Goal: Answer question/provide support

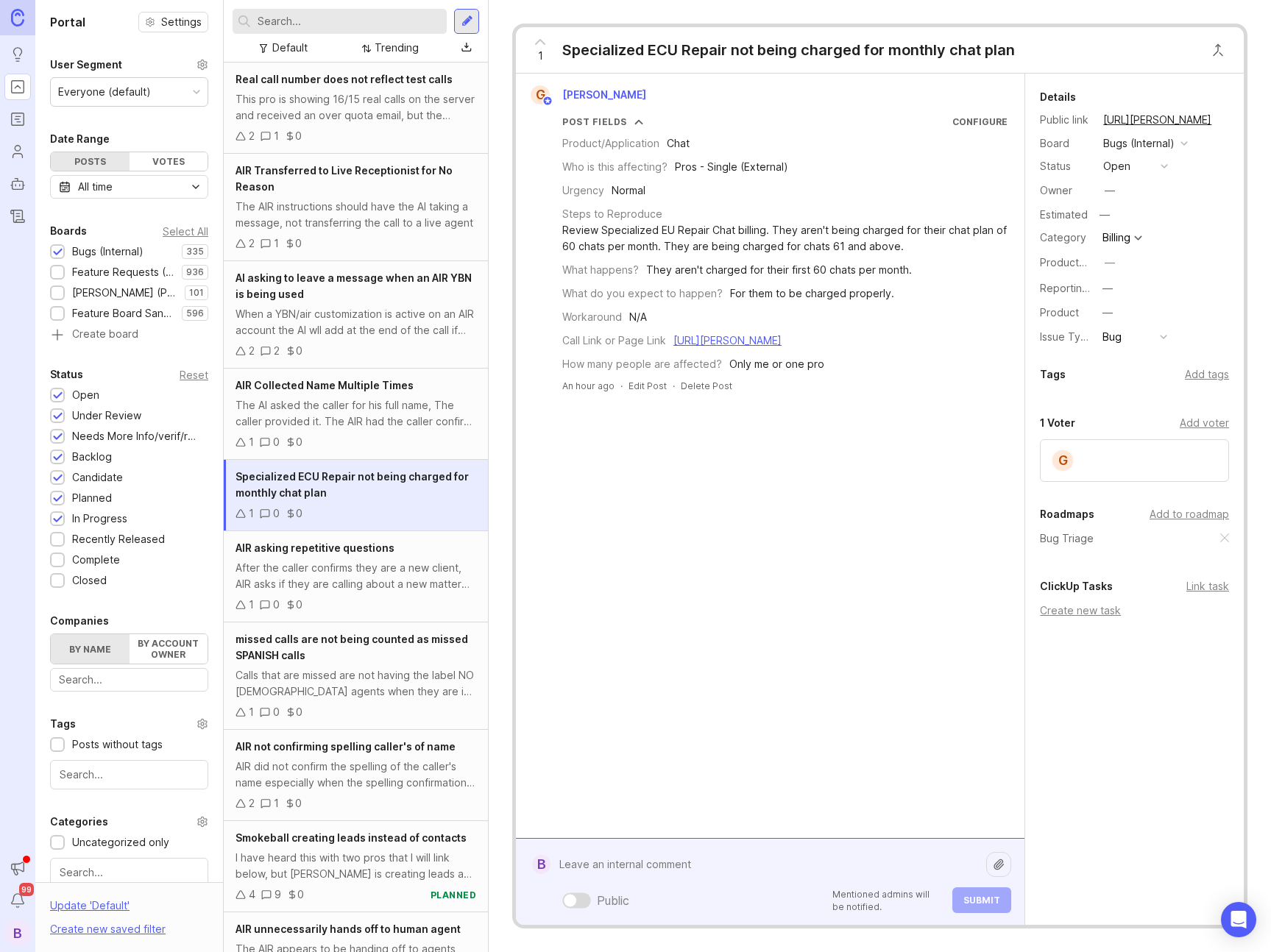
click at [730, 887] on div "Public Mentioned admins will be notified. Submit" at bounding box center [781, 881] width 460 height 62
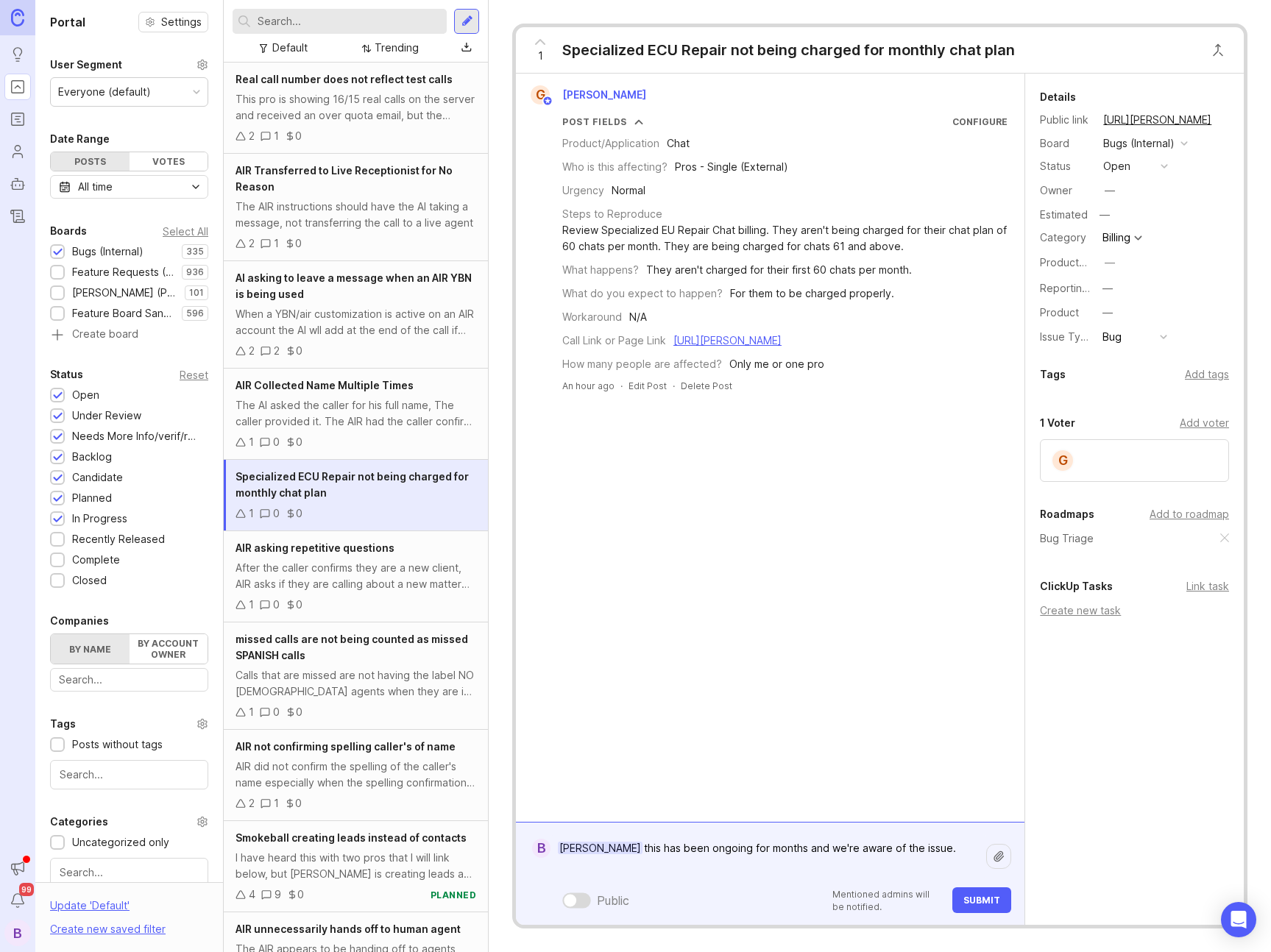
click at [952, 849] on textarea "[PERSON_NAME] this has been ongoing for months and we're aware of the issue." at bounding box center [768, 856] width 436 height 44
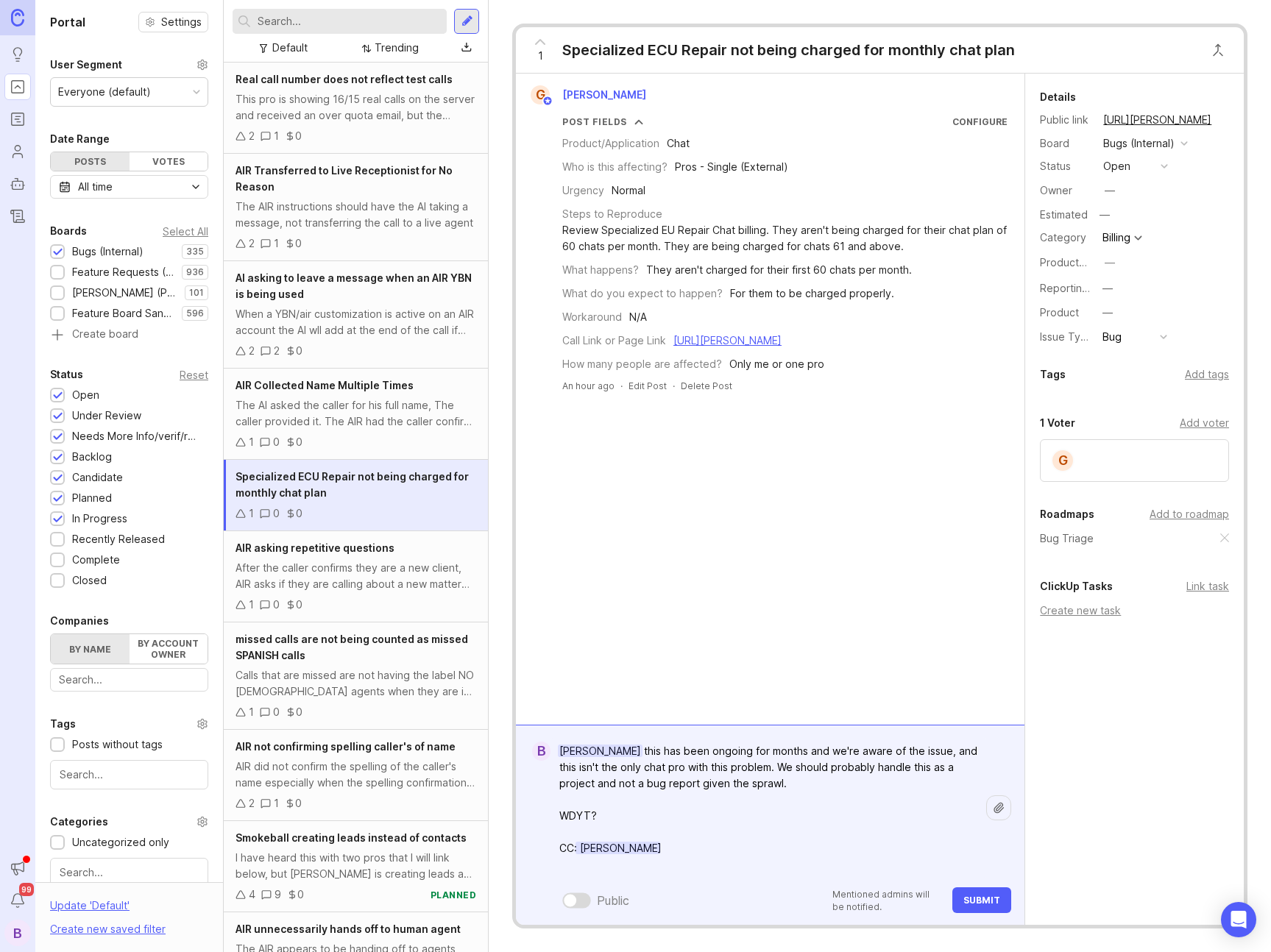
type textarea "[PERSON_NAME] this has been ongoing for months and we're aware of the issue, an…"
click at [992, 899] on span "Submit" at bounding box center [982, 900] width 37 height 11
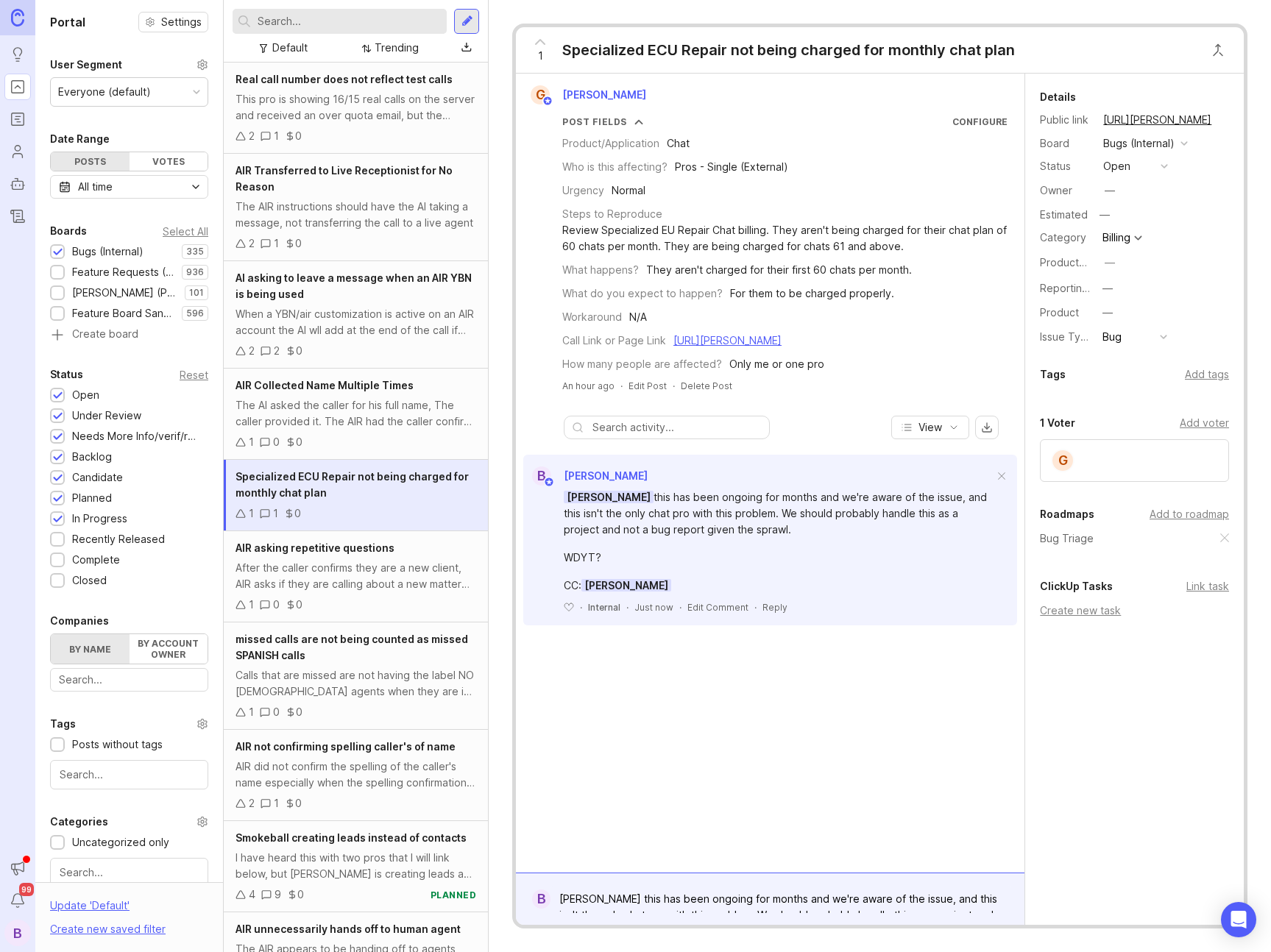
click at [1137, 170] on button "open" at bounding box center [1135, 166] width 73 height 19
click at [1129, 211] on review "under review" at bounding box center [1135, 220] width 73 height 27
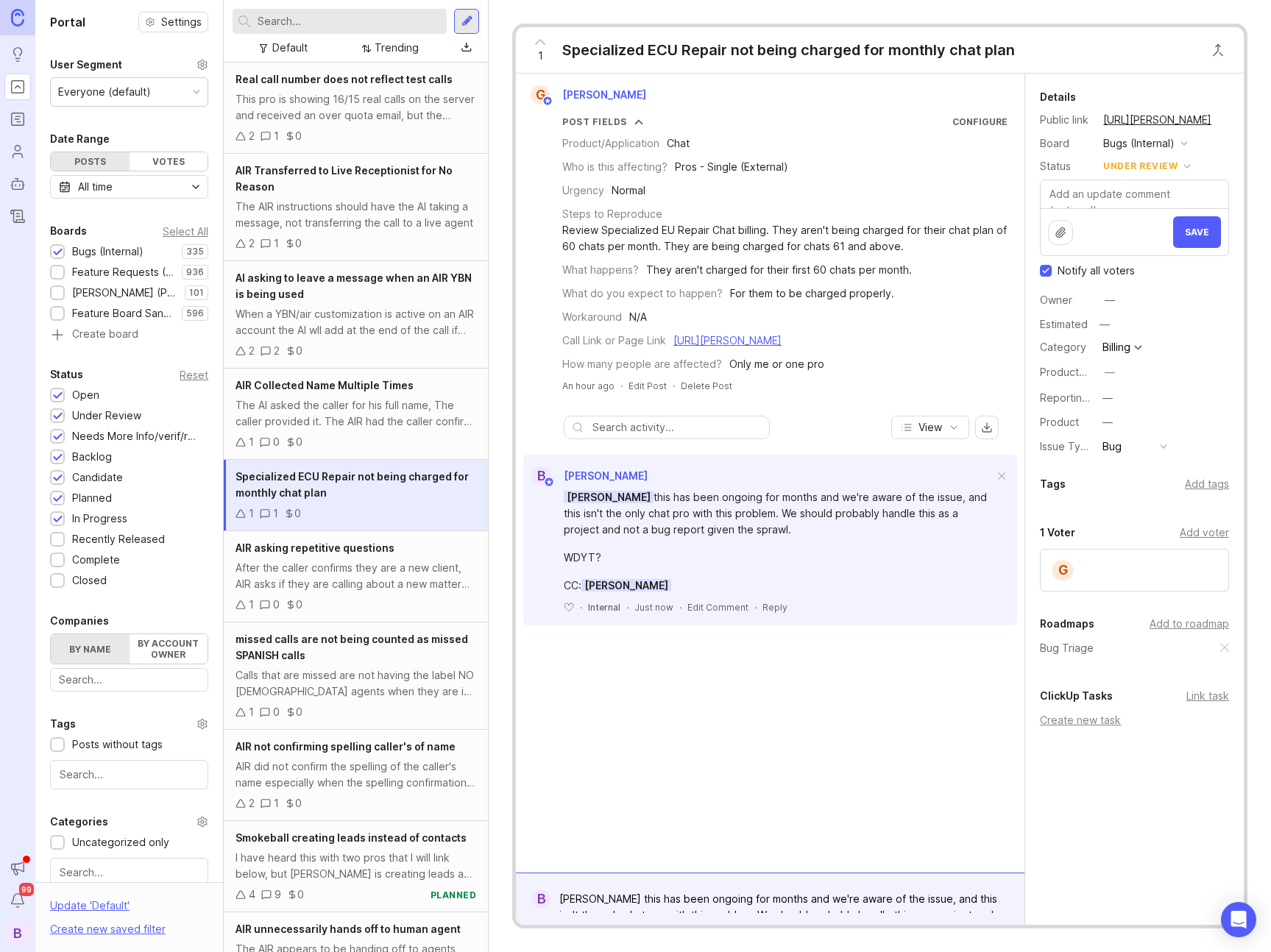
click at [397, 49] on div "Trending" at bounding box center [397, 48] width 44 height 16
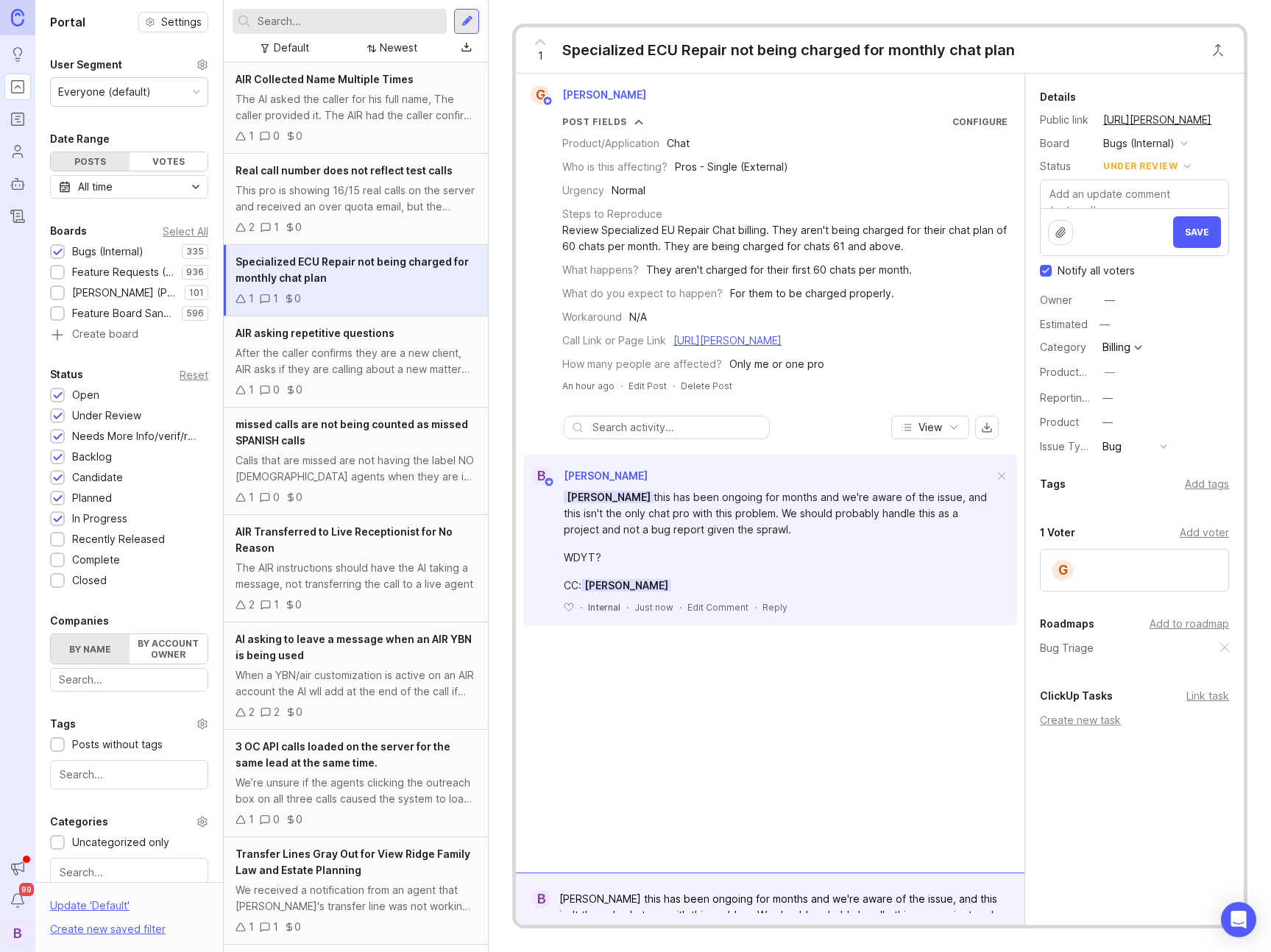
click at [329, 213] on div "This pro is showing 16/15 real calls on the server and received an over quota e…" at bounding box center [355, 198] width 241 height 32
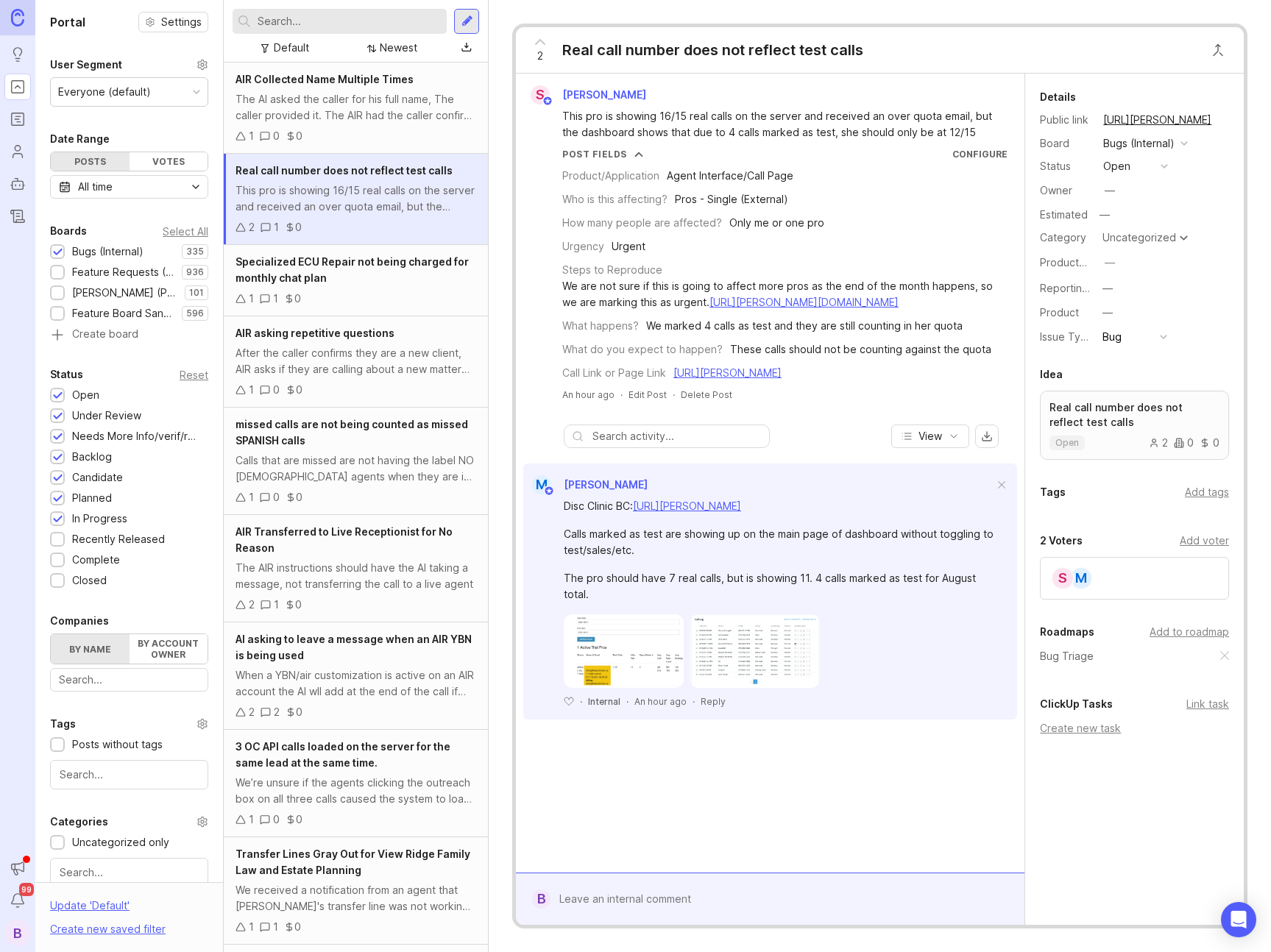
drag, startPoint x: 900, startPoint y: 685, endPoint x: 892, endPoint y: 685, distance: 8.0
click at [896, 685] on div at bounding box center [778, 651] width 430 height 73
click at [708, 708] on div "Reply" at bounding box center [712, 701] width 25 height 13
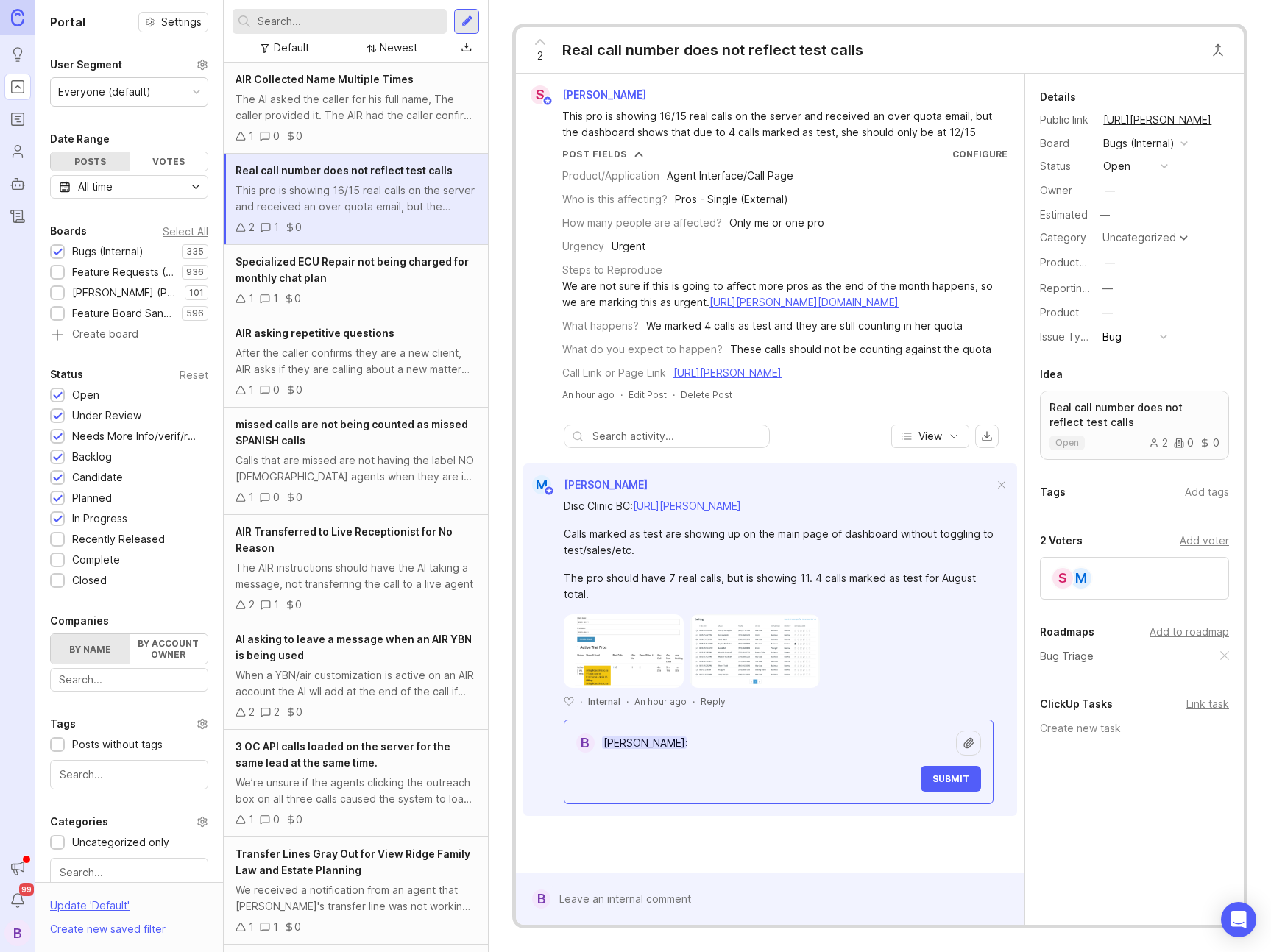
click at [772, 757] on textarea "[PERSON_NAME]:" at bounding box center [775, 743] width 361 height 28
type textarea "[PERSON_NAME]: and so"
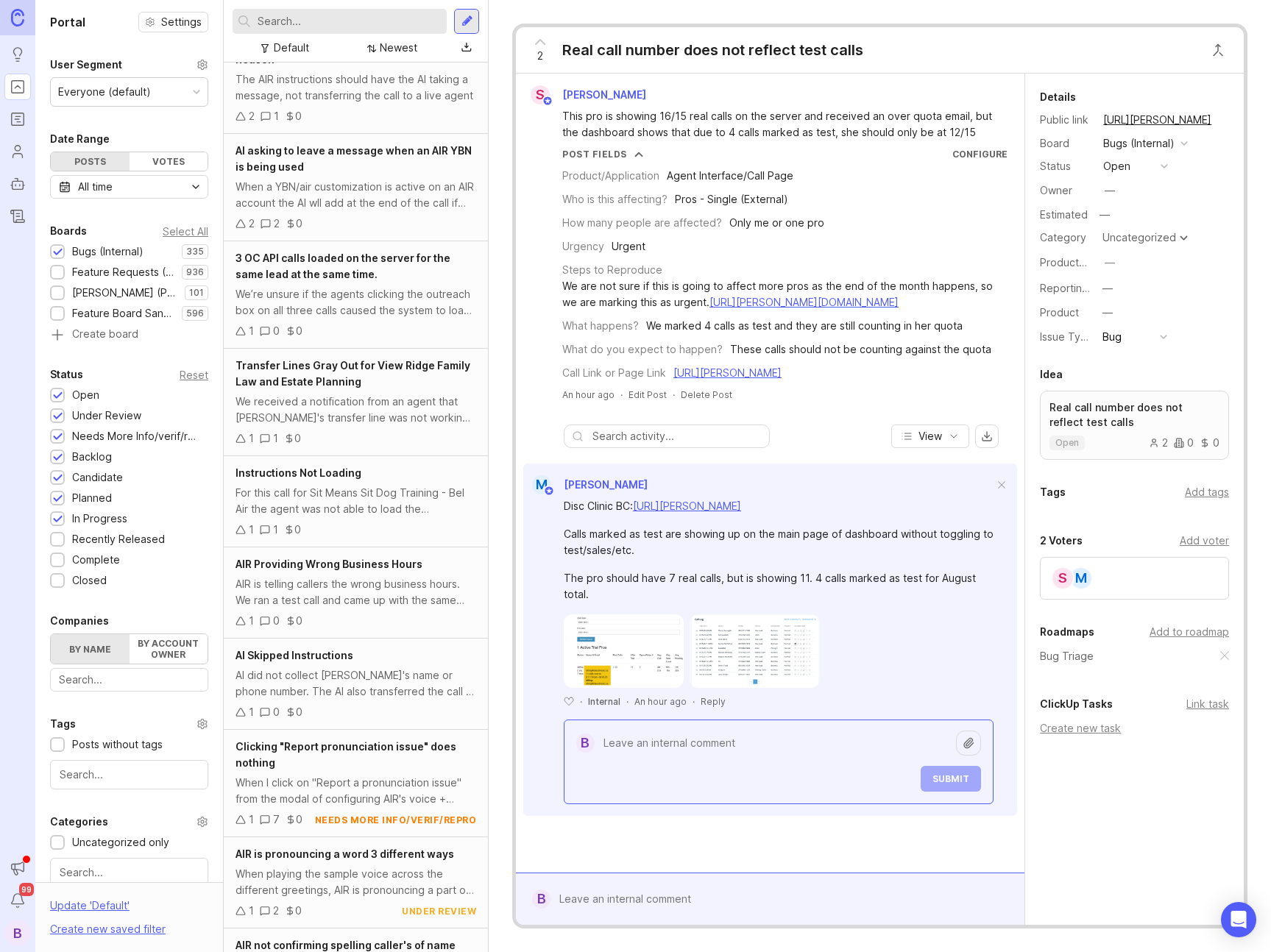
scroll to position [580, 0]
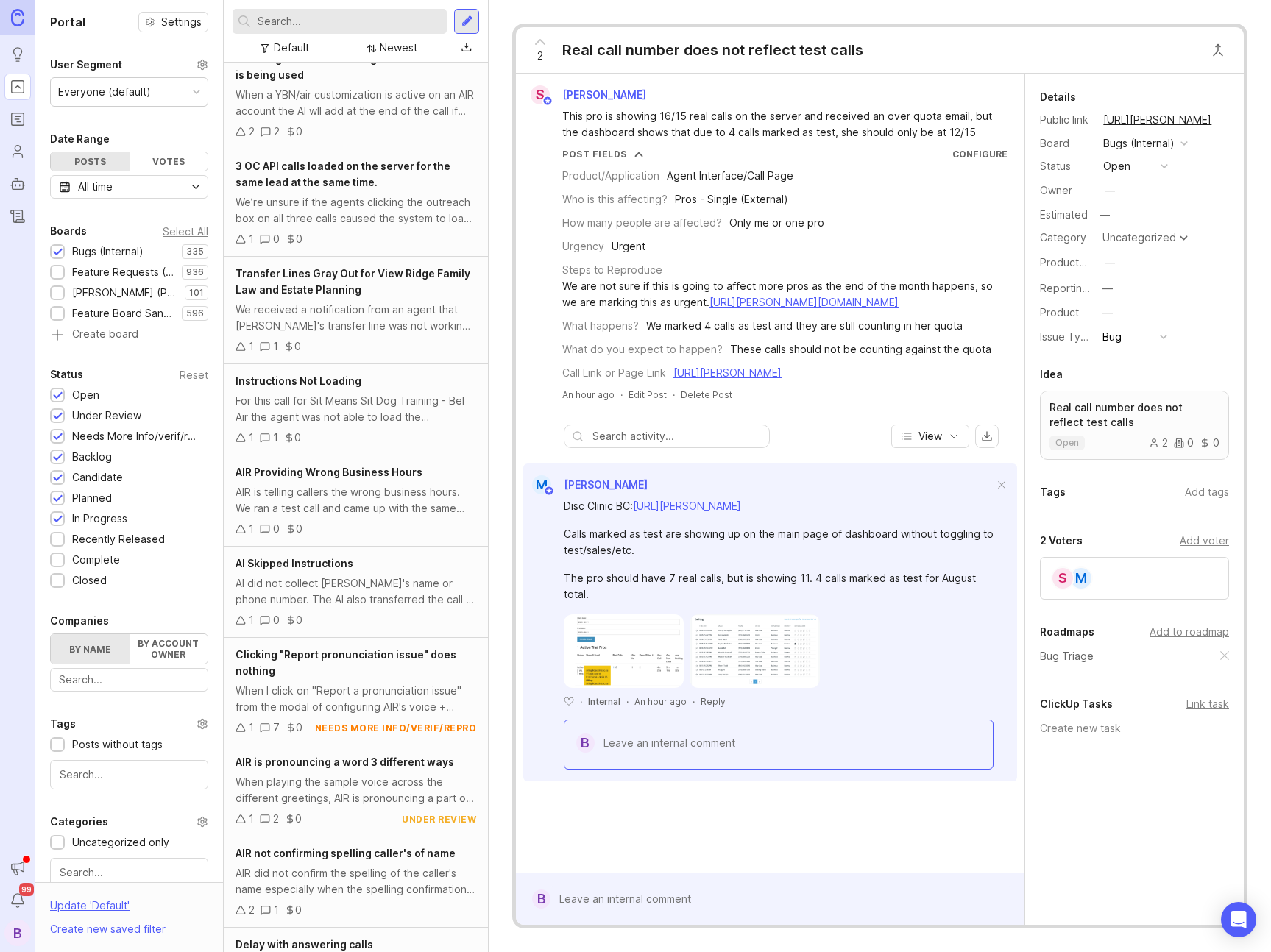
click at [391, 398] on div "For this call for Sit Means Sit Dog Training - Bel Air the agent was not able t…" at bounding box center [355, 409] width 241 height 32
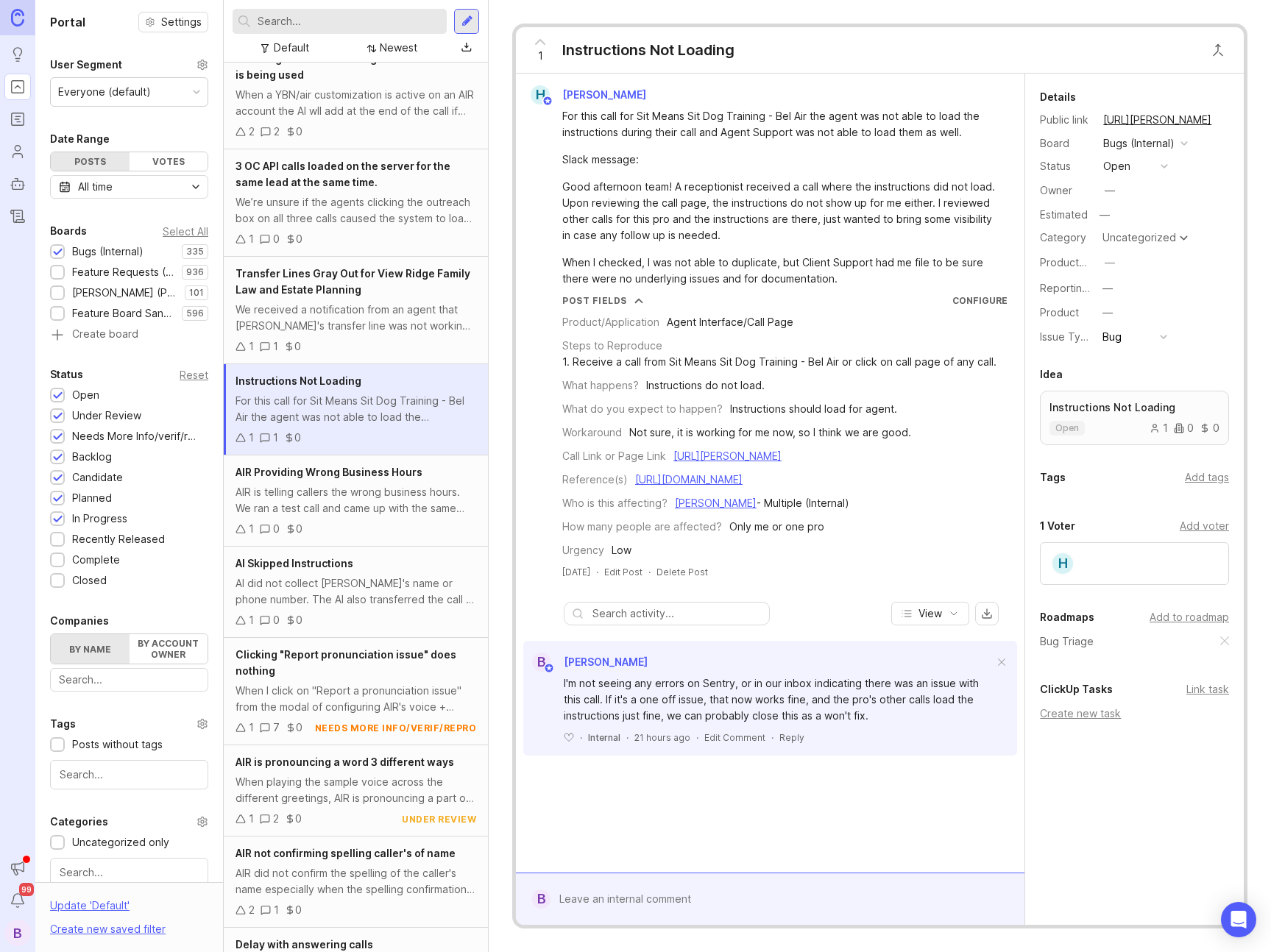
click at [1131, 163] on button "open" at bounding box center [1135, 166] width 73 height 19
click at [1137, 379] on div "closed" at bounding box center [1126, 385] width 40 height 13
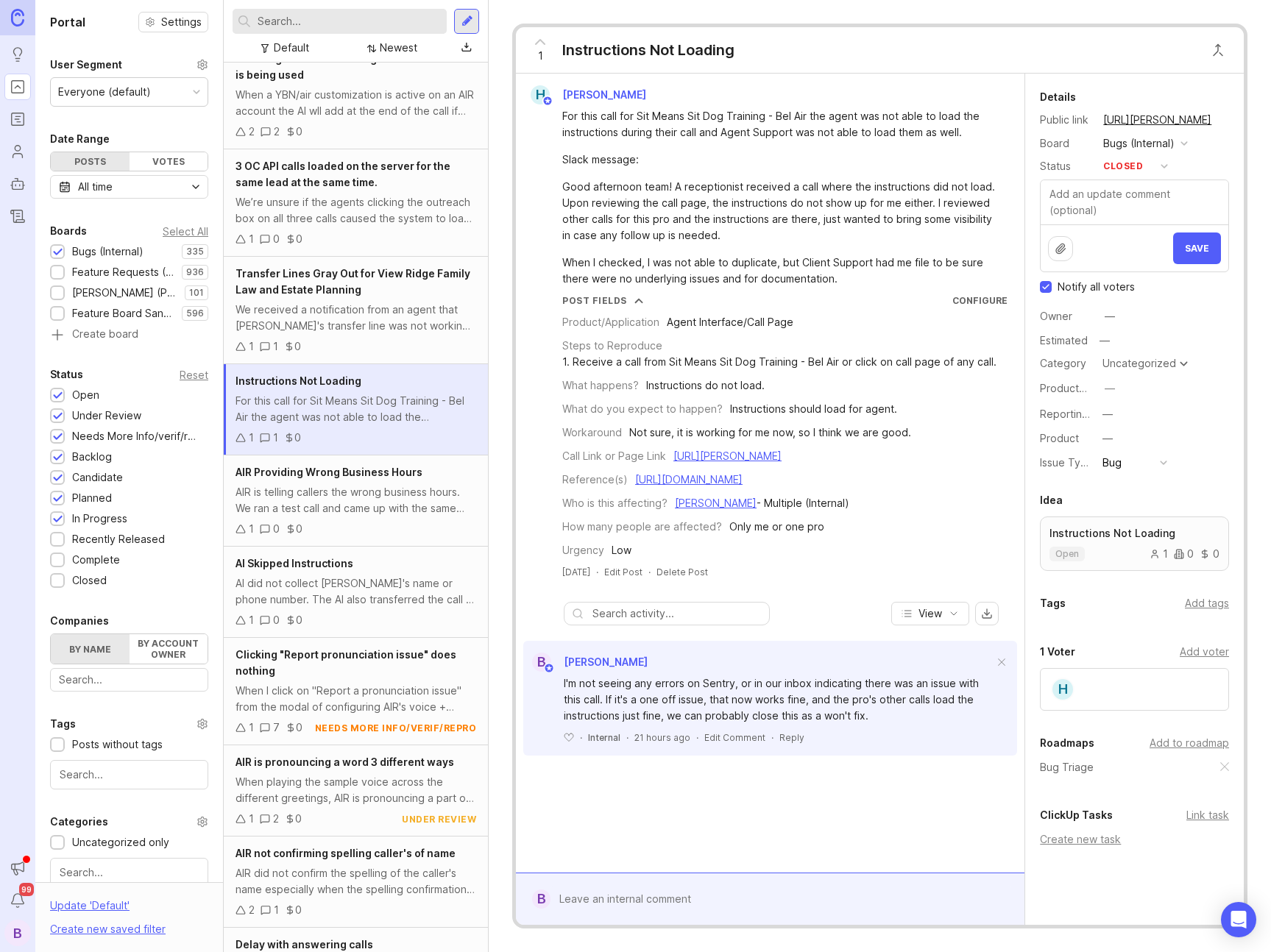
click at [1192, 256] on button "Save" at bounding box center [1197, 248] width 48 height 31
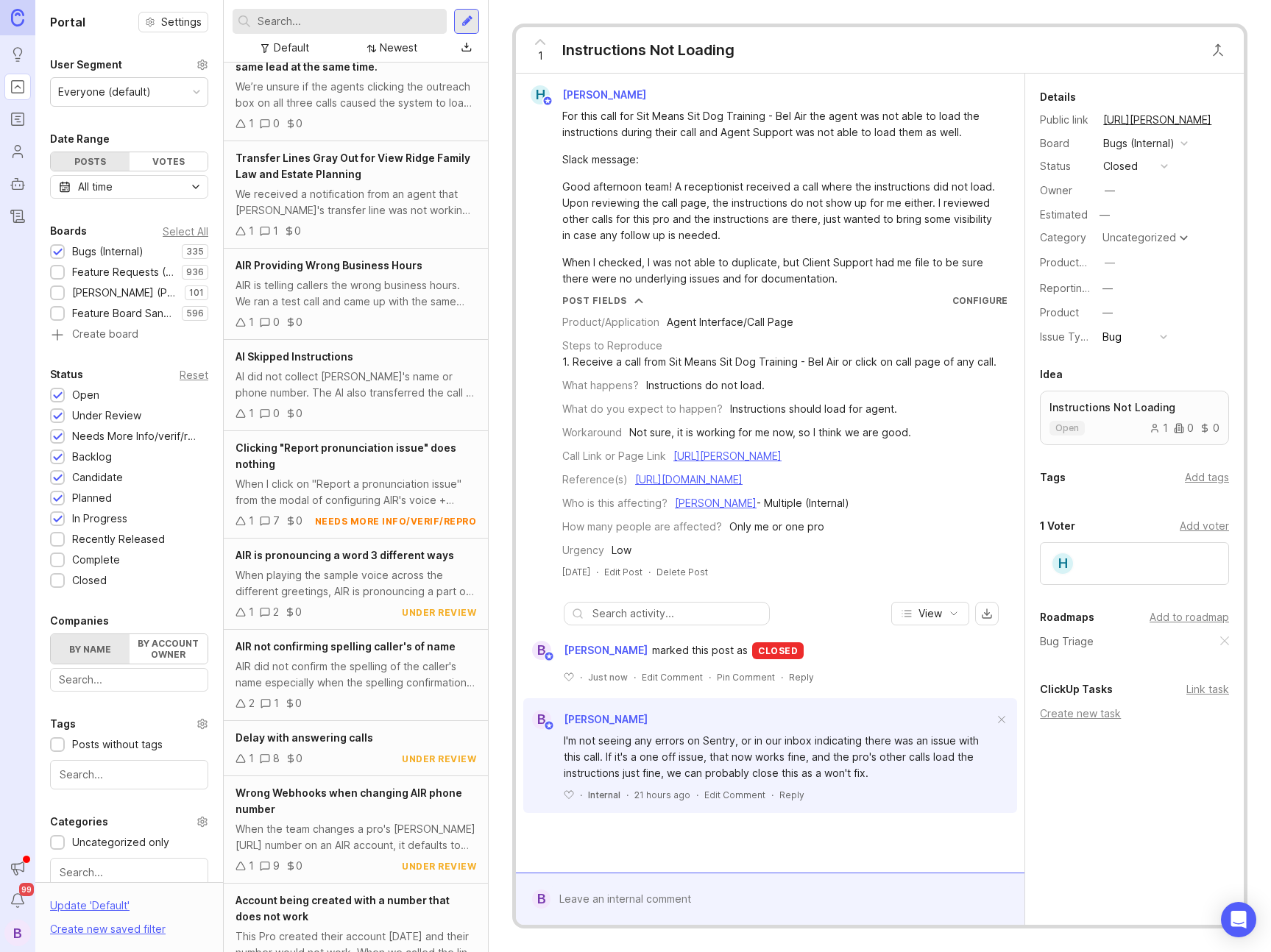
scroll to position [0, 0]
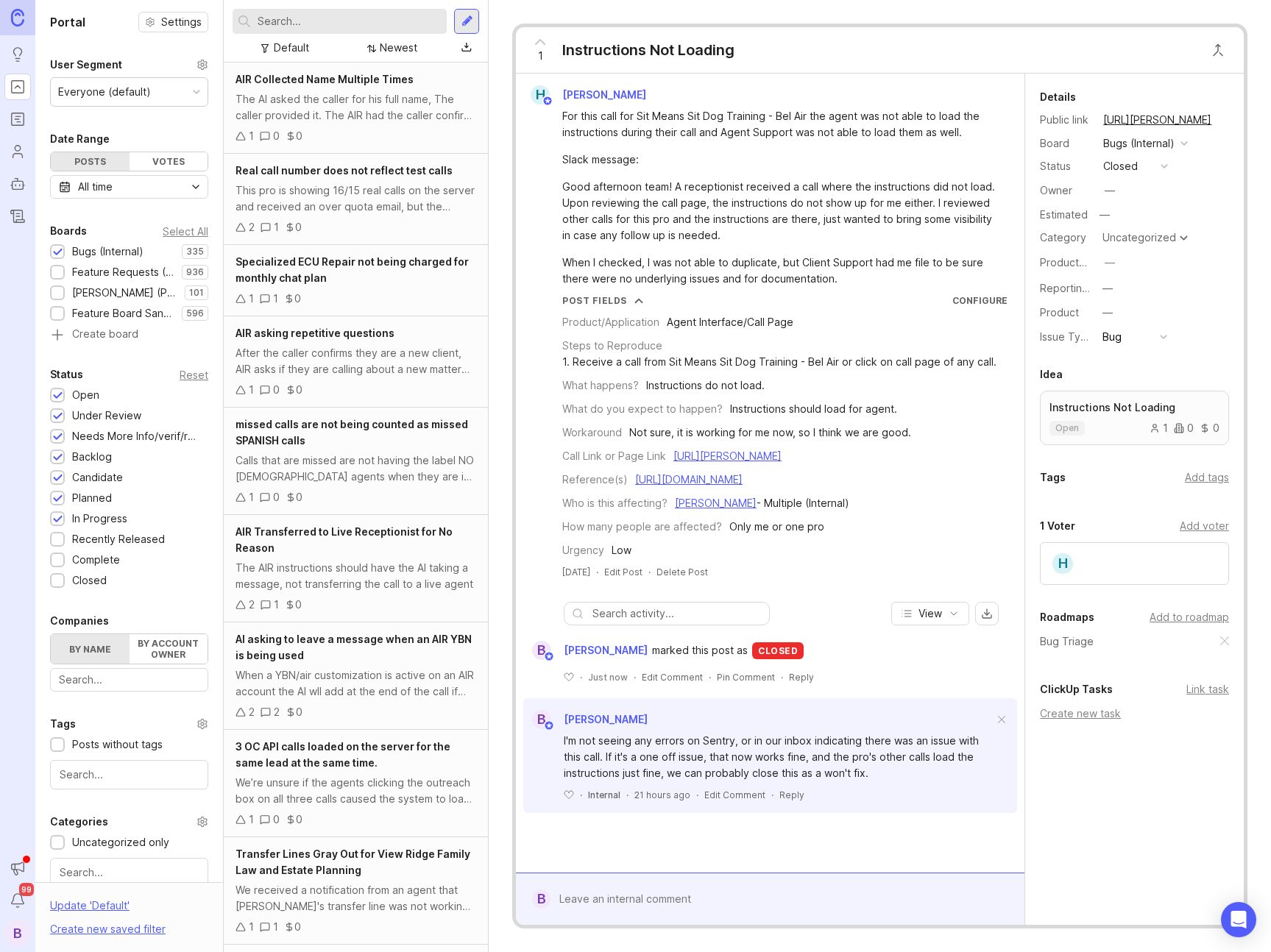
click at [367, 286] on div "Specialized ECU Repair not being charged for monthly chat plan 1 1 0" at bounding box center [355, 280] width 264 height 71
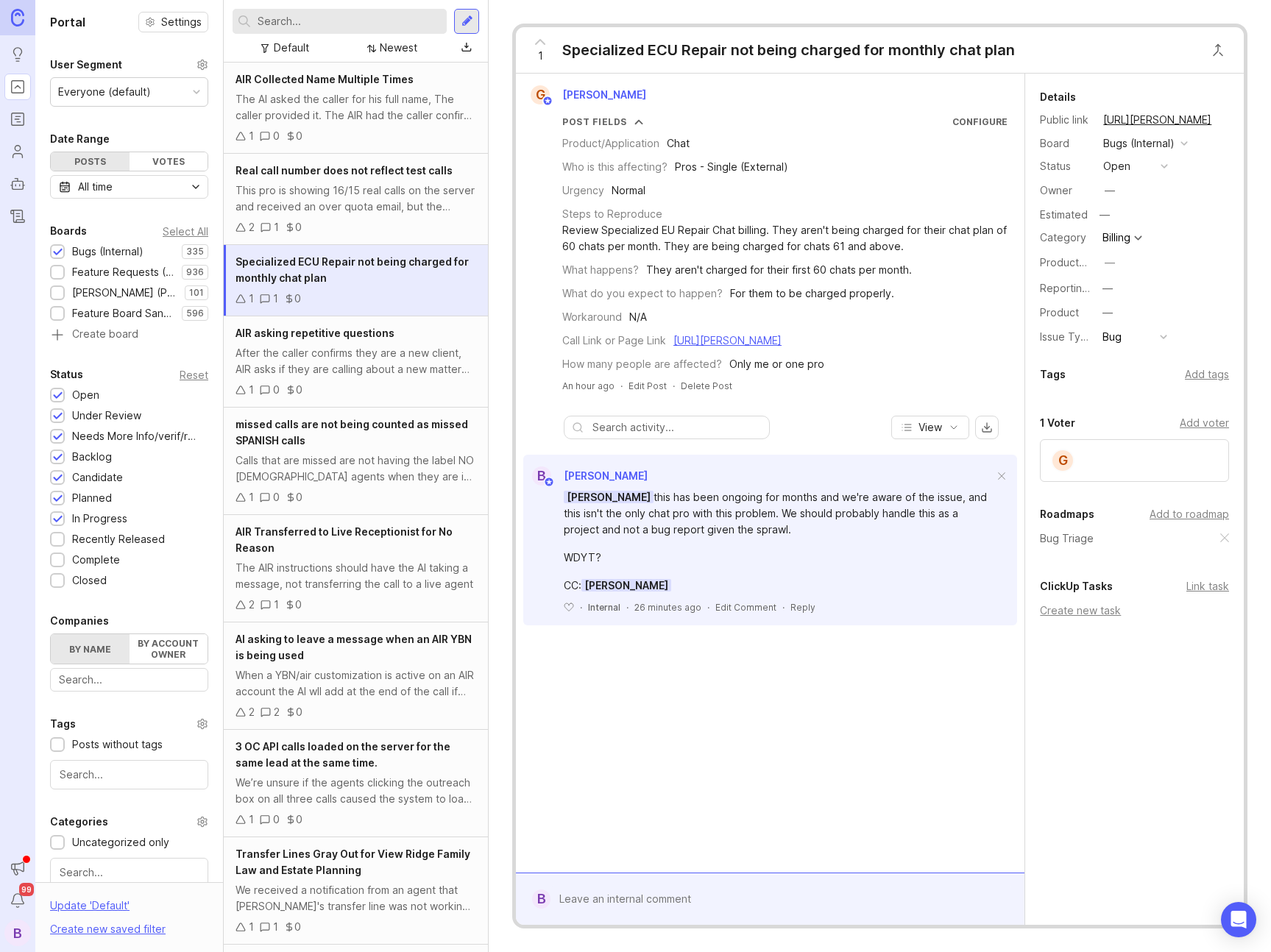
click at [940, 790] on div "G [PERSON_NAME] Post Fields Configure Product/Application Chat Who is this affe…" at bounding box center [770, 473] width 508 height 799
